Goal: Task Accomplishment & Management: Manage account settings

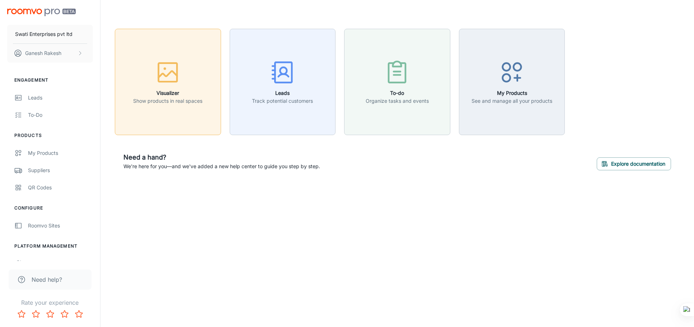
click at [173, 101] on p "Show products in real spaces" at bounding box center [167, 101] width 69 height 8
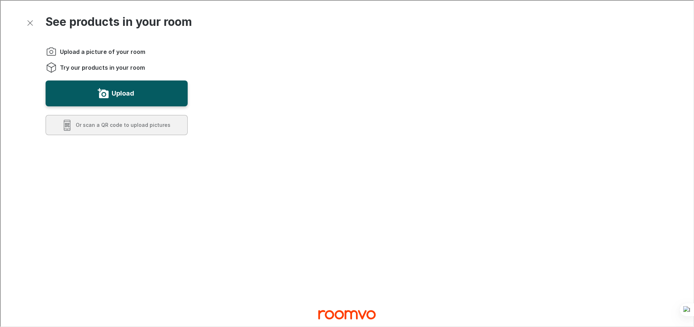
scroll to position [301, 0]
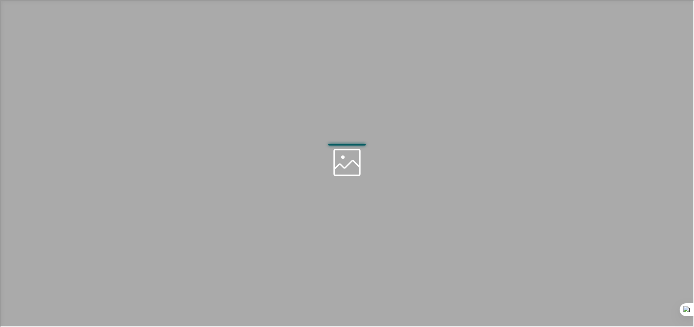
scroll to position [0, 0]
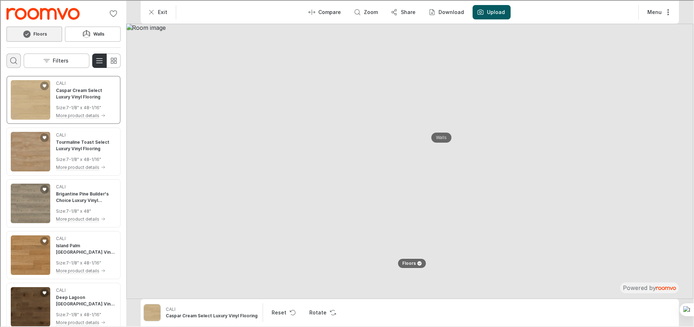
click at [17, 60] on icon "Open search box" at bounding box center [13, 60] width 9 height 9
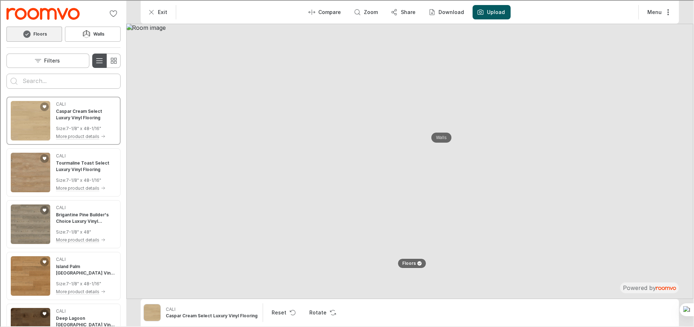
click at [95, 57] on icon "Switch to detail view" at bounding box center [98, 60] width 9 height 9
click at [99, 62] on icon "Switch to detail view" at bounding box center [98, 60] width 9 height 9
click at [114, 55] on button "Switch to simple view" at bounding box center [113, 60] width 14 height 14
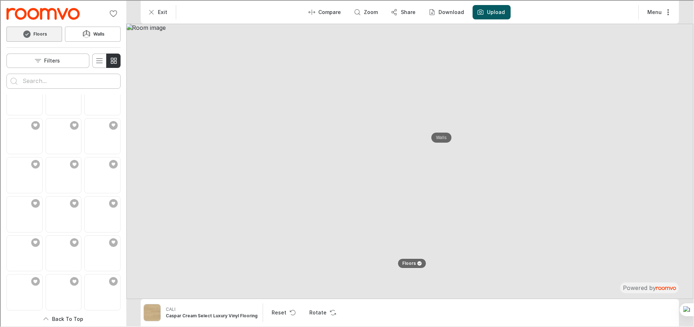
scroll to position [2556, 0]
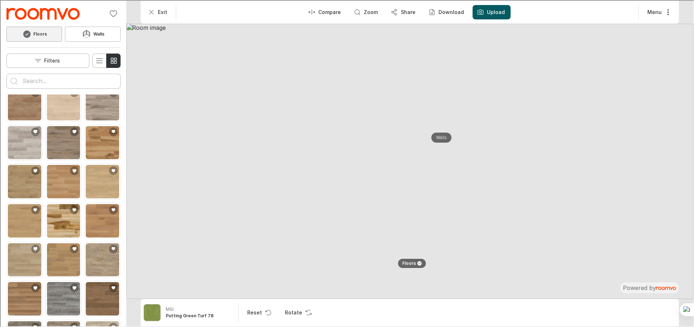
scroll to position [0, 0]
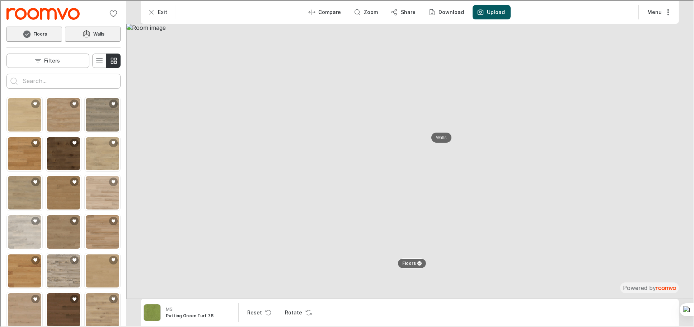
click at [97, 28] on button "Walls" at bounding box center [92, 33] width 56 height 15
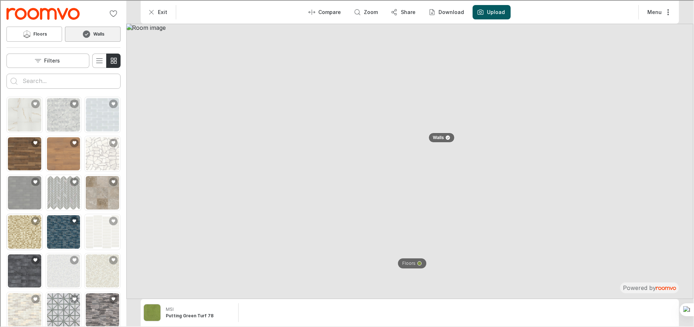
click at [23, 235] on img "See Pixie Gold 6mm in the room" at bounding box center [23, 230] width 33 height 33
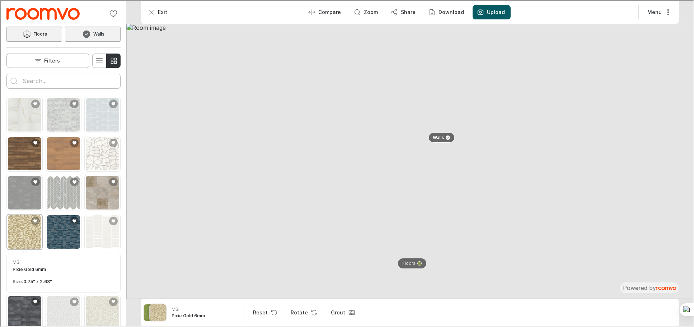
click at [34, 28] on button "Floors" at bounding box center [34, 33] width 56 height 15
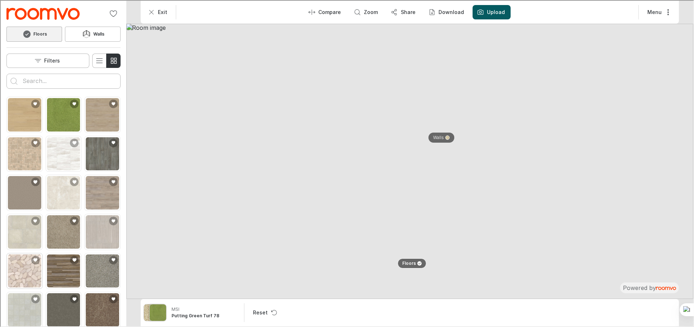
click at [23, 268] on img "See Sliced Pebble Earth Tumbled in the room" at bounding box center [23, 269] width 33 height 33
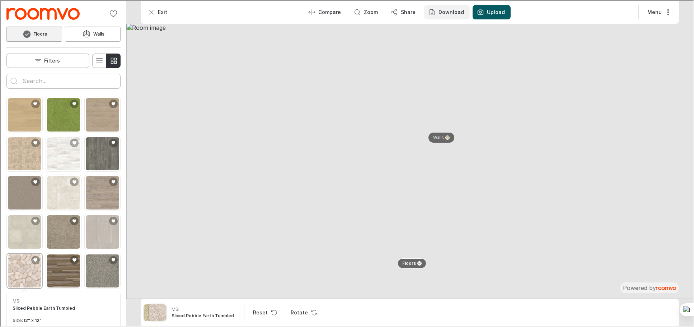
click at [452, 10] on p "Download" at bounding box center [450, 11] width 25 height 7
click at [457, 45] on p "Image & Product Details" at bounding box center [476, 45] width 67 height 8
click at [693, 194] on img at bounding box center [409, 160] width 567 height 275
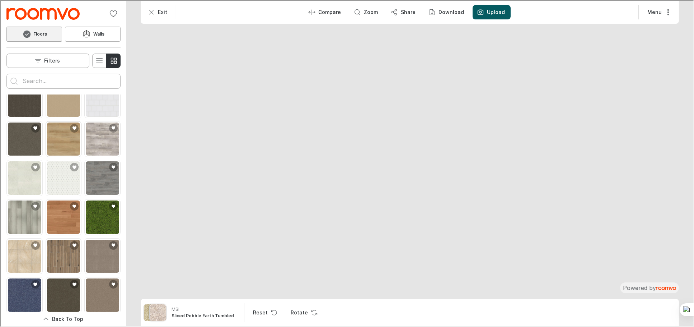
scroll to position [295, 0]
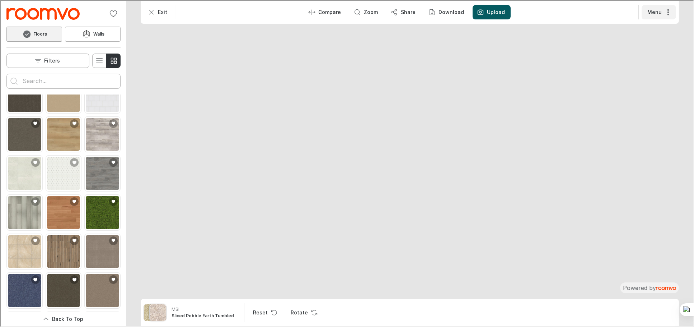
click at [663, 11] on button "Menu" at bounding box center [658, 11] width 34 height 14
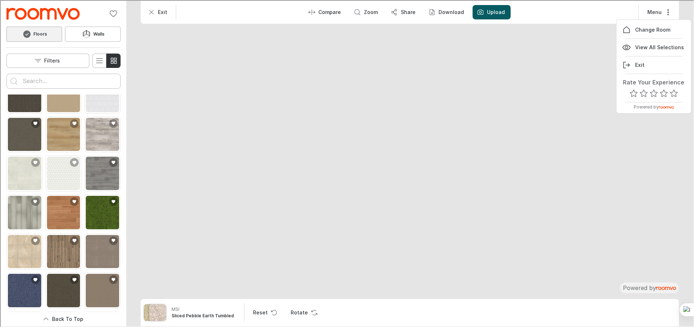
click at [426, 123] on div at bounding box center [346, 162] width 693 height 325
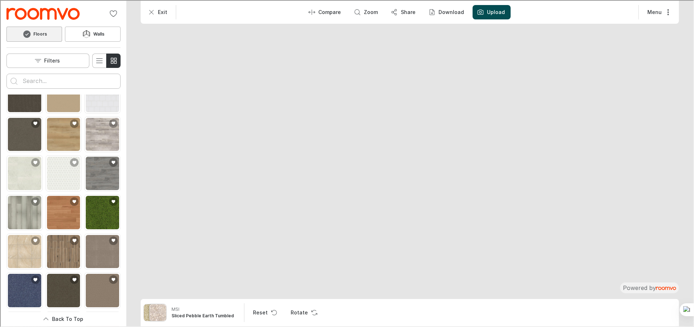
click at [487, 11] on label "Upload" at bounding box center [495, 11] width 18 height 7
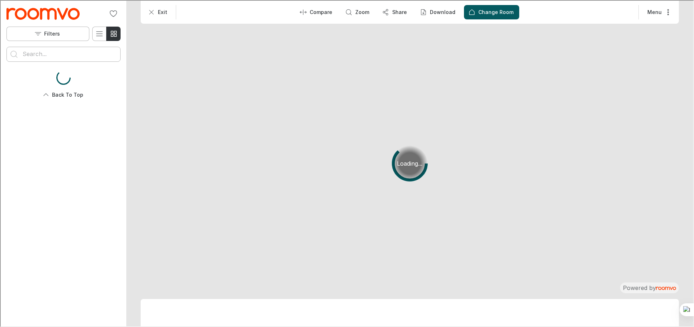
scroll to position [0, 0]
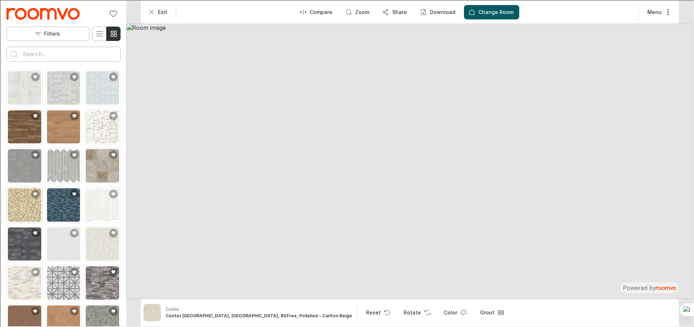
click at [23, 197] on img "See Pixie Gold 6mm in the room" at bounding box center [23, 203] width 33 height 33
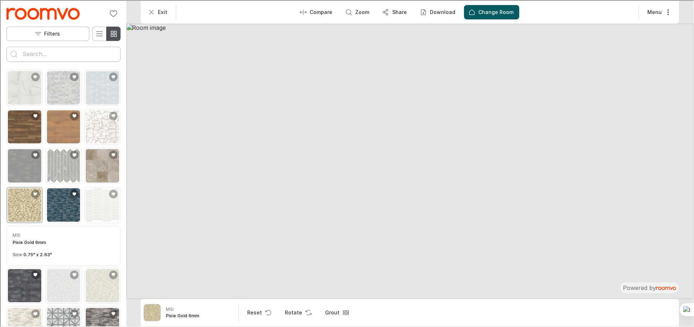
click at [109, 32] on icon "Switch to simple view" at bounding box center [113, 33] width 9 height 9
click at [71, 32] on button "Filters" at bounding box center [47, 33] width 83 height 14
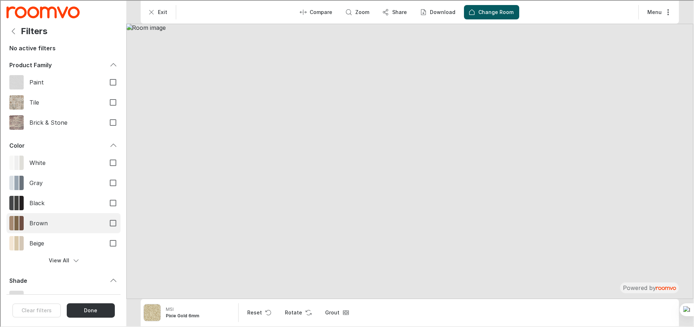
scroll to position [133, 0]
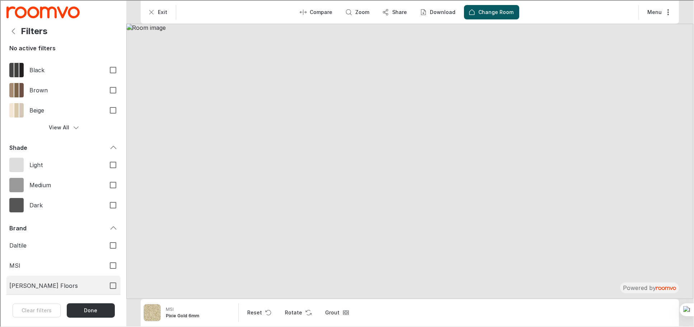
click at [108, 283] on input "[PERSON_NAME] Floors" at bounding box center [112, 284] width 15 height 15
checkbox input "true"
click at [85, 311] on button "Done" at bounding box center [90, 309] width 48 height 14
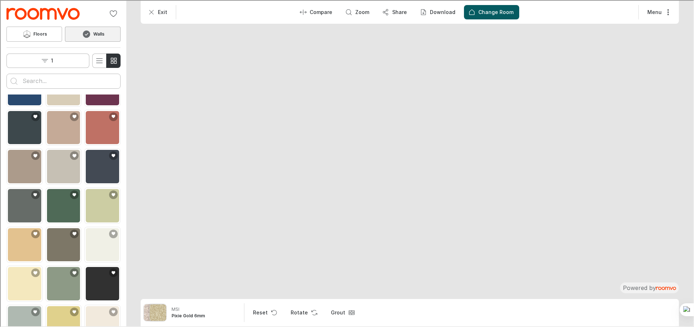
scroll to position [0, 0]
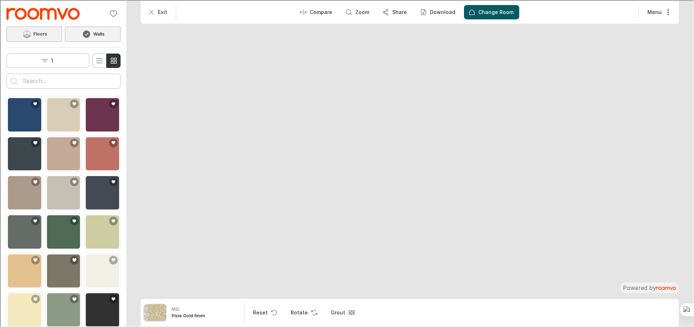
click at [36, 30] on h6 "Floors" at bounding box center [40, 33] width 14 height 6
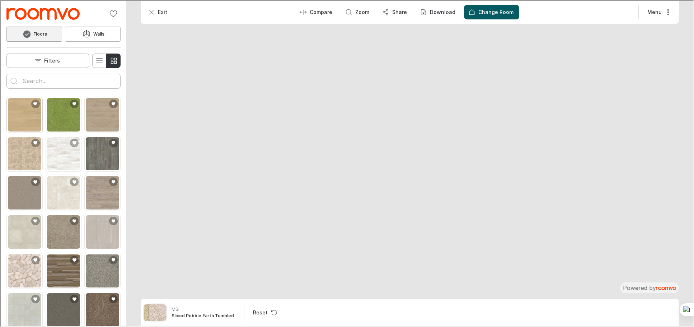
click at [25, 116] on img "See Caspar Cream Select Luxury Vinyl Flooring in the room" at bounding box center [23, 113] width 33 height 33
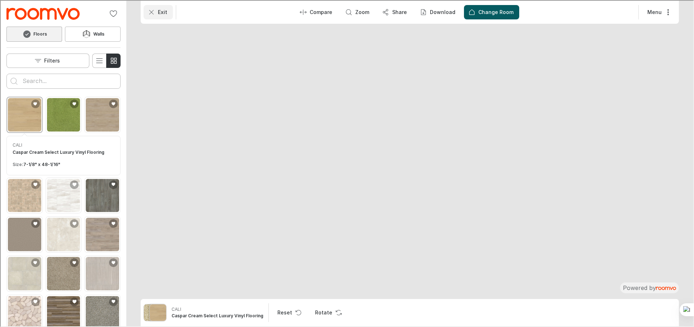
click at [152, 11] on icon "Exit" at bounding box center [150, 11] width 7 height 7
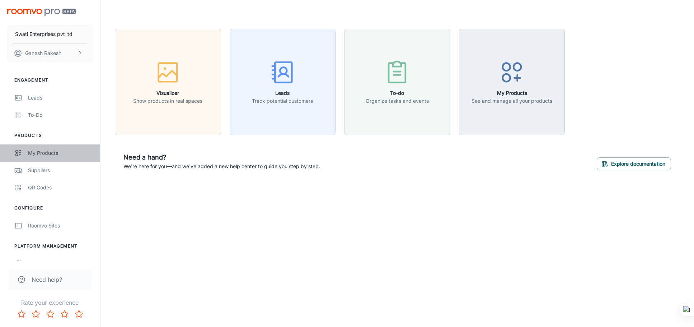
click at [48, 147] on link "My Products" at bounding box center [50, 152] width 100 height 17
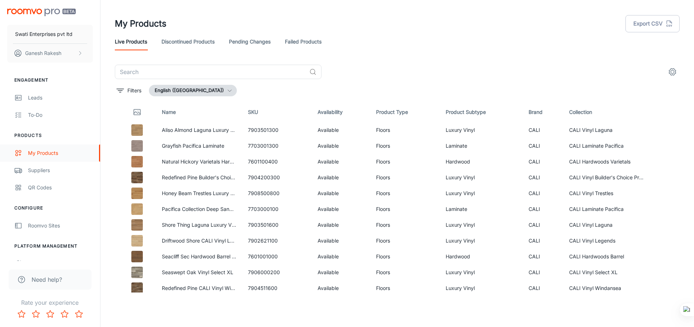
click at [14, 149] on link "My Products" at bounding box center [50, 152] width 100 height 17
click at [134, 111] on icon "Thumbnail" at bounding box center [137, 112] width 9 height 9
click at [674, 72] on circle "settings" at bounding box center [672, 71] width 3 height 3
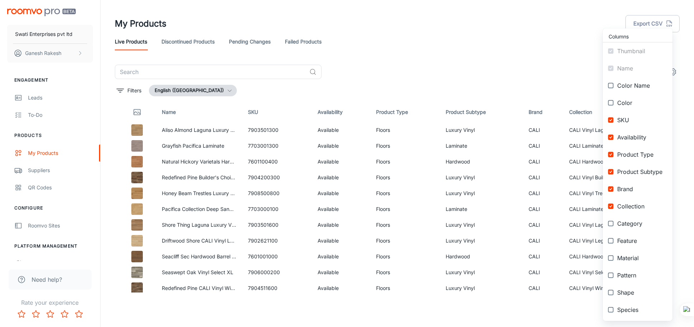
click at [530, 78] on div at bounding box center [347, 163] width 694 height 327
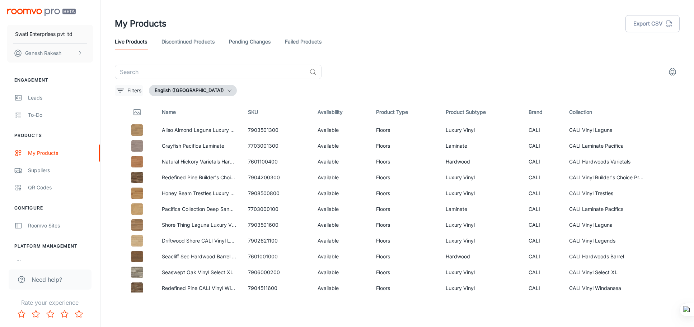
click at [121, 91] on icon "filter" at bounding box center [120, 90] width 9 height 9
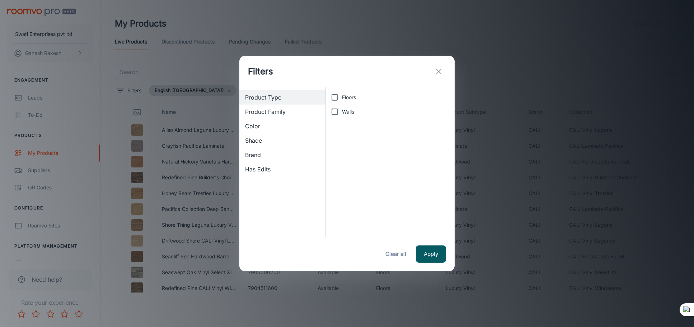
click at [440, 68] on icon "exit" at bounding box center [439, 71] width 9 height 9
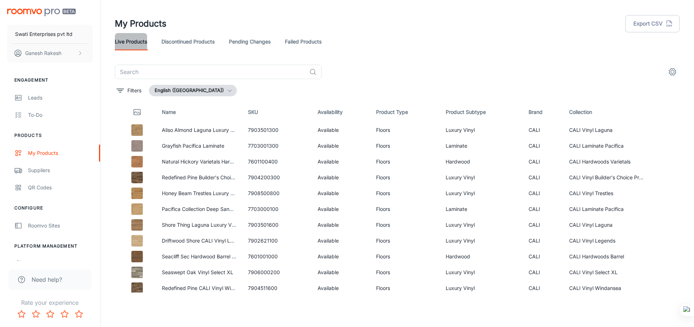
click at [125, 43] on link "Live Products" at bounding box center [131, 41] width 32 height 17
click at [190, 37] on link "Discontinued Products" at bounding box center [188, 41] width 53 height 17
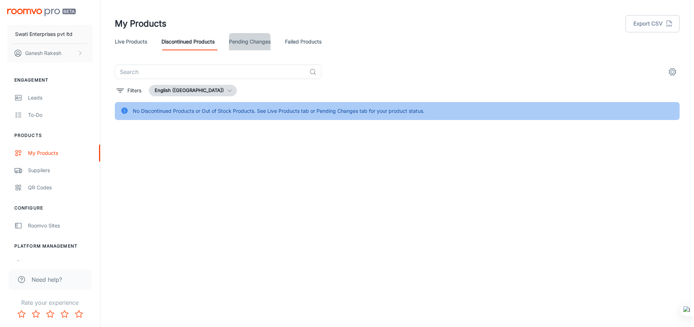
click at [251, 38] on link "Pending Changes" at bounding box center [250, 41] width 42 height 17
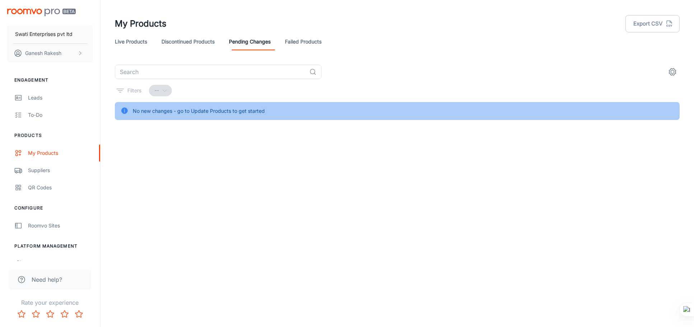
click at [304, 39] on link "Failed Products" at bounding box center [303, 41] width 37 height 17
click at [42, 168] on div "Suppliers" at bounding box center [60, 170] width 65 height 8
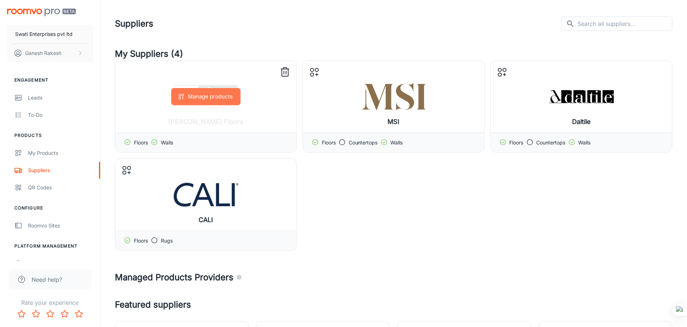
click at [215, 98] on button "Manage products" at bounding box center [205, 96] width 69 height 17
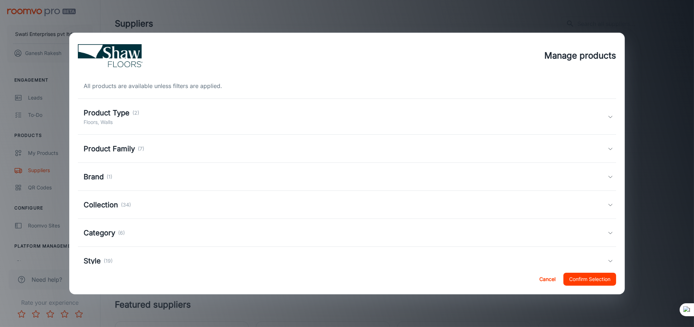
click at [147, 118] on div "Product Type (2) Floors, Walls" at bounding box center [346, 116] width 524 height 19
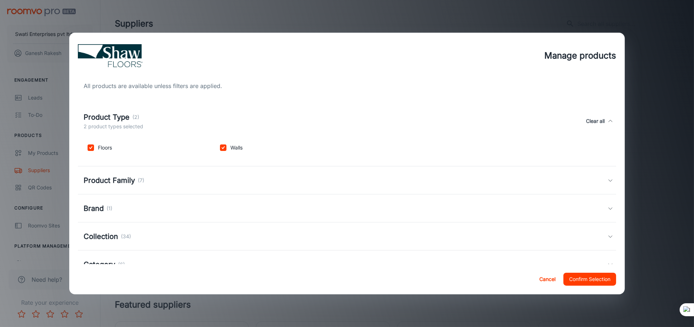
click at [135, 177] on h5 "Product Family" at bounding box center [109, 180] width 51 height 11
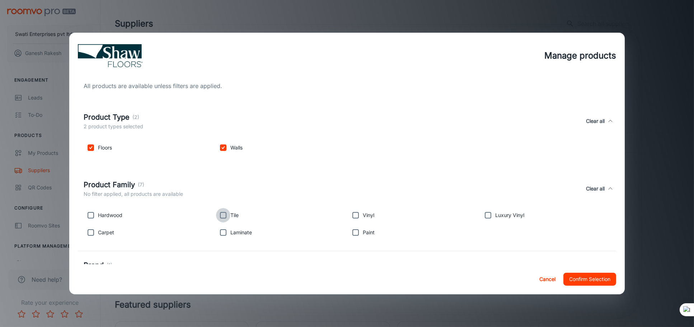
click at [223, 213] on input "checkbox" at bounding box center [223, 215] width 14 height 14
checkbox input "true"
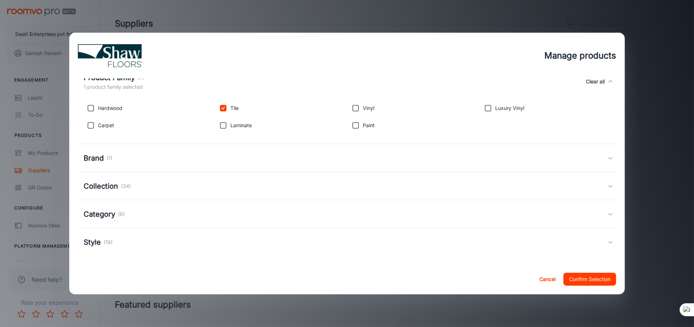
click at [123, 187] on p "(34)" at bounding box center [126, 186] width 10 height 8
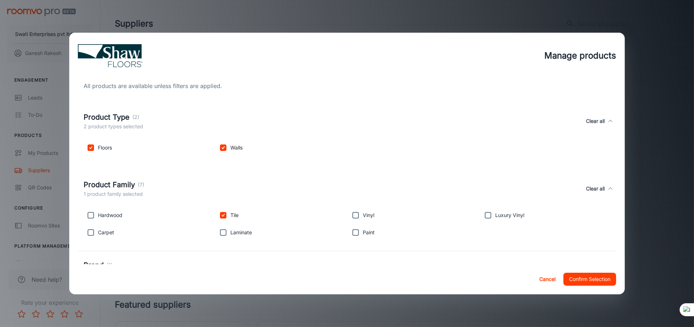
scroll to position [198, 0]
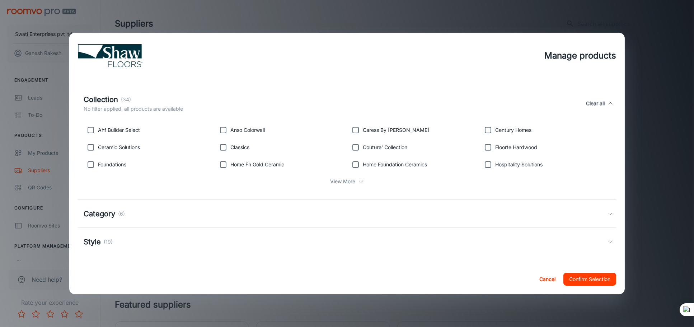
click at [101, 239] on h5 "Style" at bounding box center [92, 241] width 17 height 11
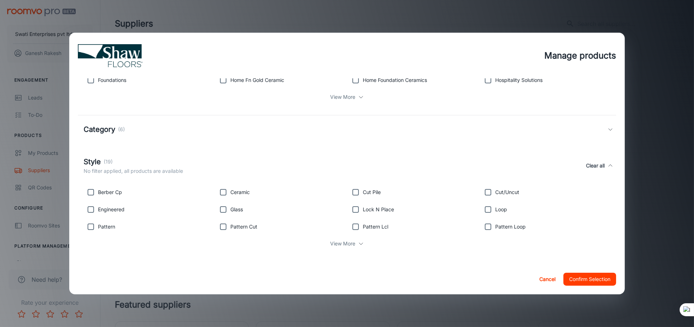
scroll to position [0, 0]
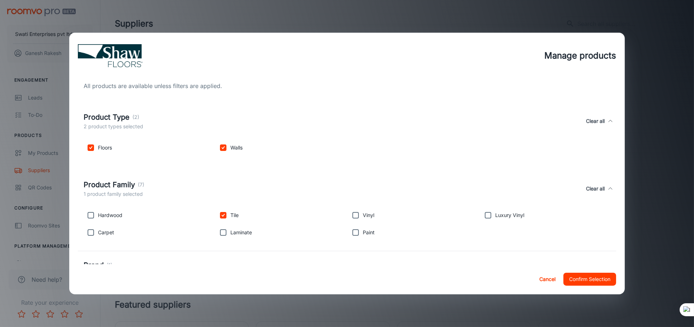
click at [593, 119] on button "Clear all" at bounding box center [595, 121] width 24 height 19
checkbox input "false"
click at [88, 149] on input "checkbox" at bounding box center [91, 147] width 14 height 14
checkbox input "true"
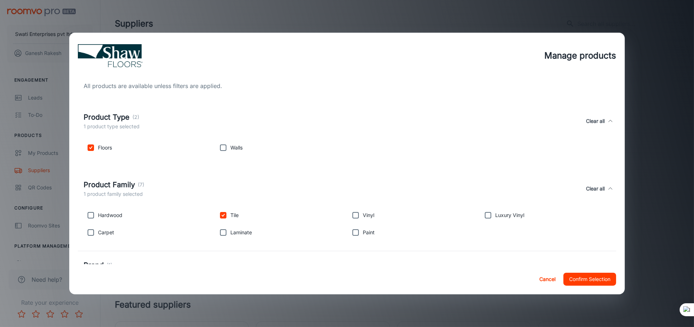
click at [217, 146] on input "checkbox" at bounding box center [223, 147] width 14 height 14
checkbox input "true"
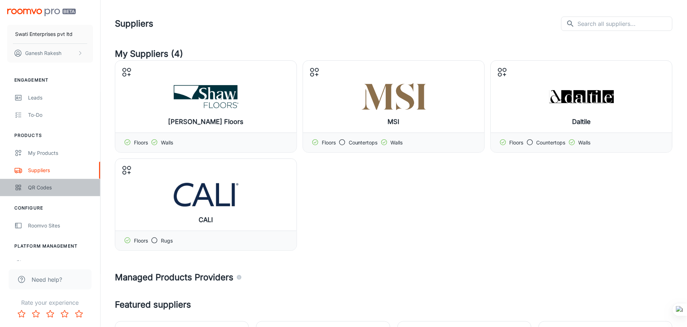
click at [34, 187] on div "QR Codes" at bounding box center [60, 187] width 65 height 8
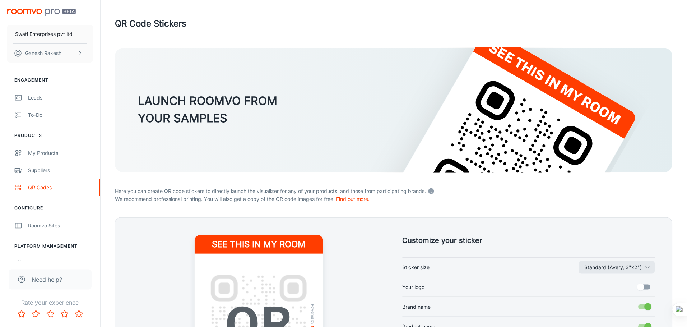
click at [21, 261] on div "Need help?" at bounding box center [50, 277] width 100 height 32
click at [20, 258] on link "User Administration" at bounding box center [50, 263] width 100 height 17
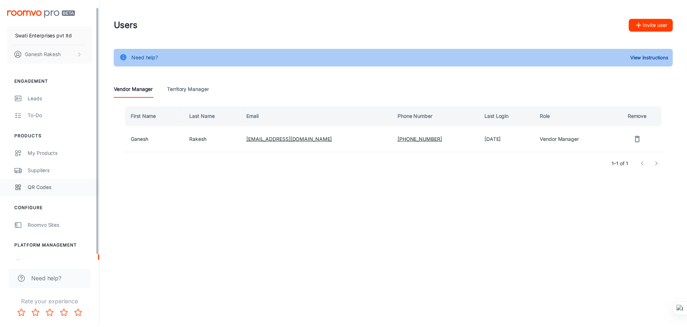
scroll to position [11, 0]
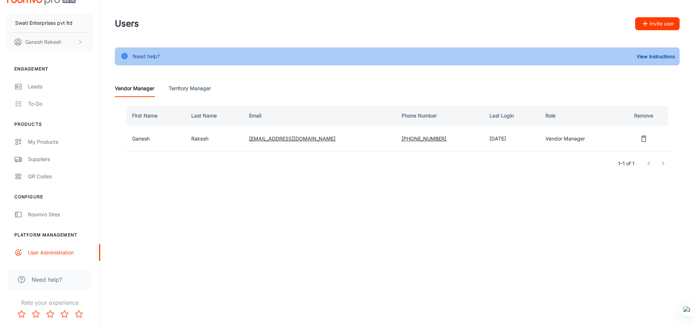
click at [37, 277] on span "Need help?" at bounding box center [47, 279] width 31 height 9
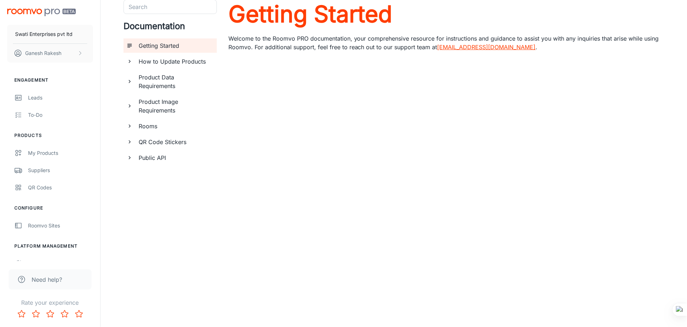
scroll to position [30, 0]
